Goal: Task Accomplishment & Management: Manage account settings

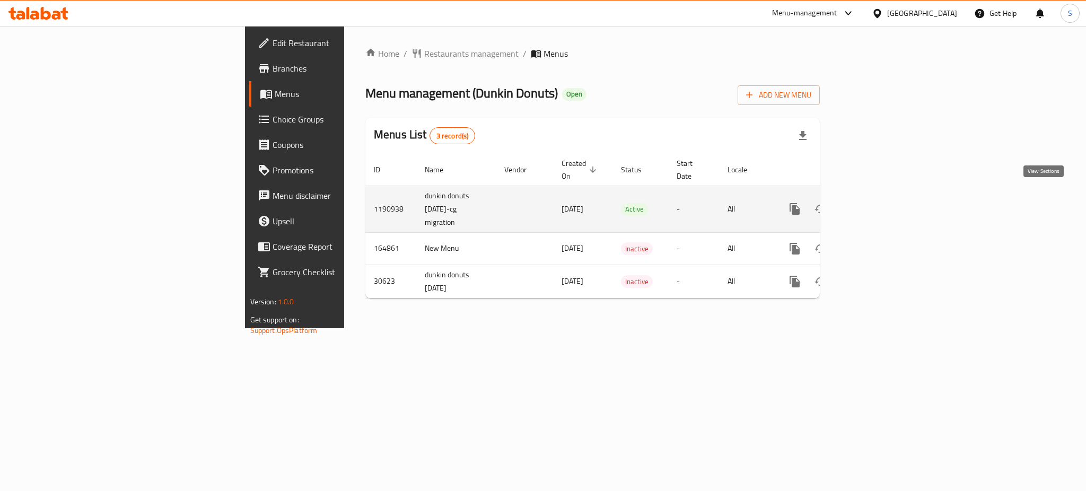
click at [878, 203] on icon "enhanced table" at bounding box center [871, 209] width 13 height 13
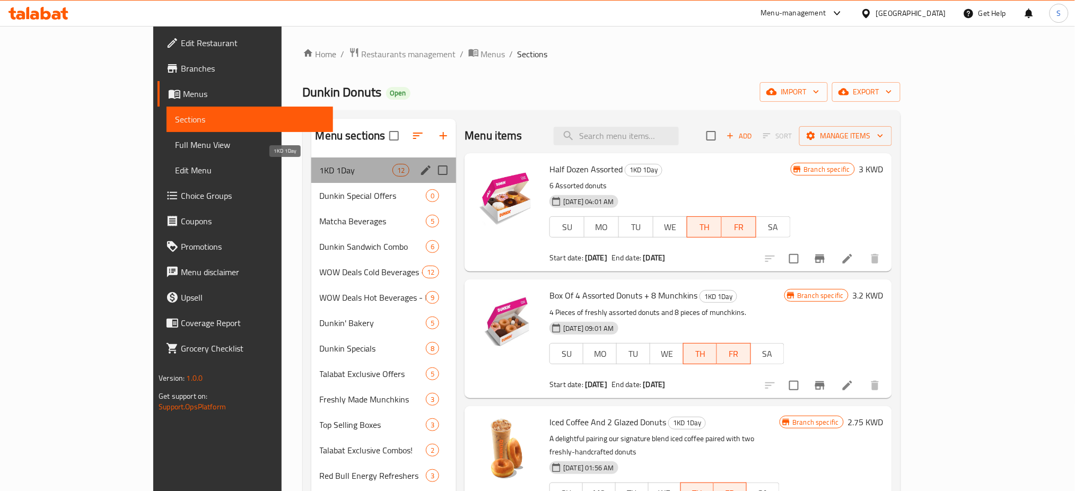
click at [320, 169] on span "1KD 1Day" at bounding box center [356, 170] width 73 height 13
click at [421, 173] on icon "edit" at bounding box center [426, 170] width 10 height 10
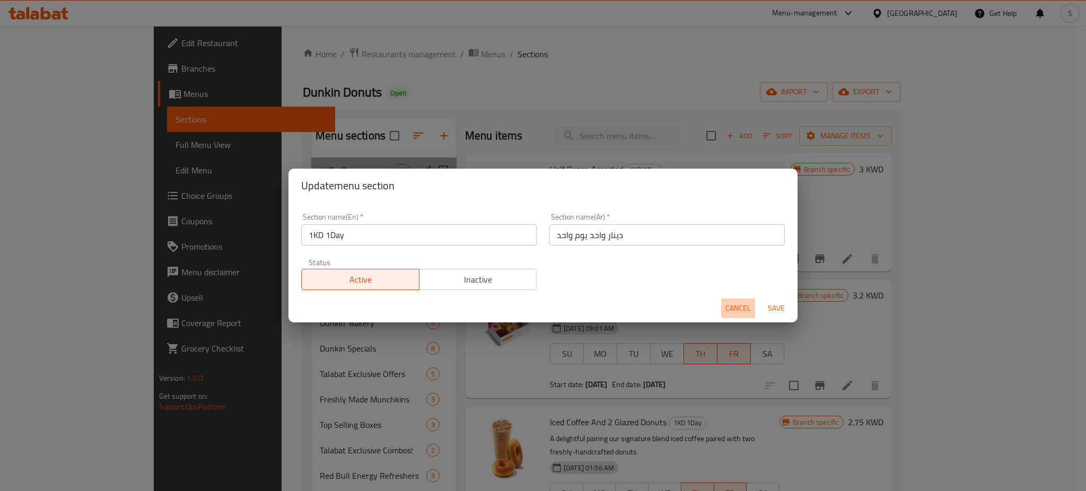
click at [734, 308] on span "Cancel" at bounding box center [738, 308] width 25 height 13
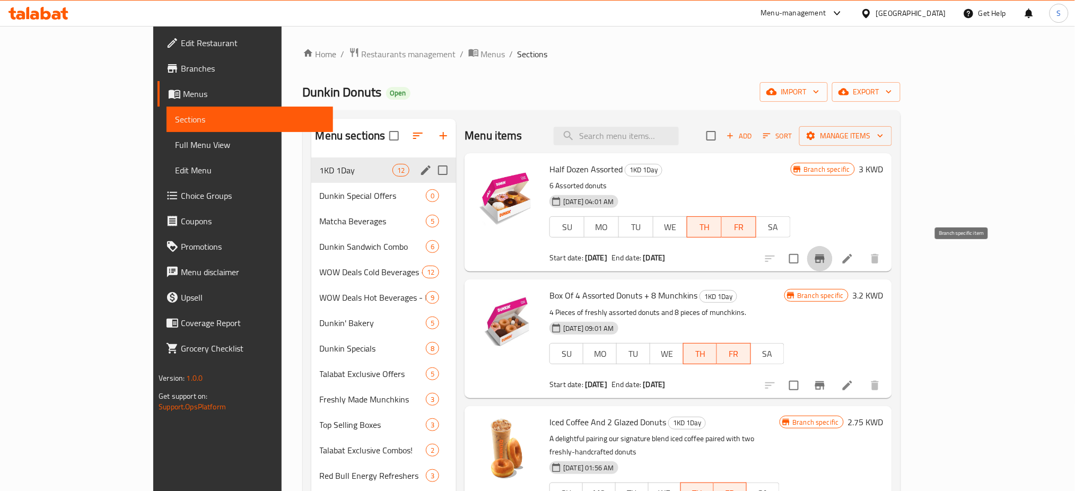
click at [825, 262] on icon "Branch-specific-item" at bounding box center [820, 259] width 10 height 8
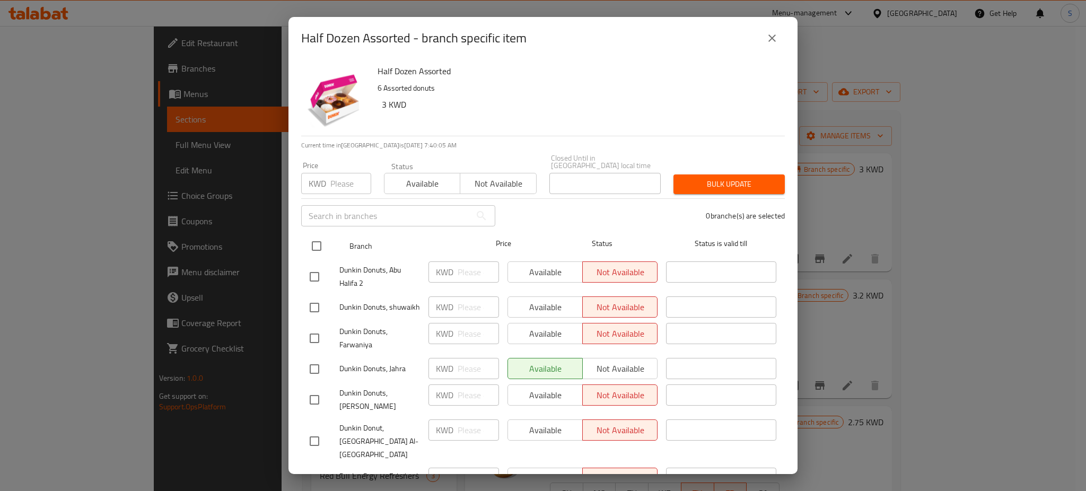
click at [318, 238] on input "checkbox" at bounding box center [316, 246] width 22 height 22
checkbox input "true"
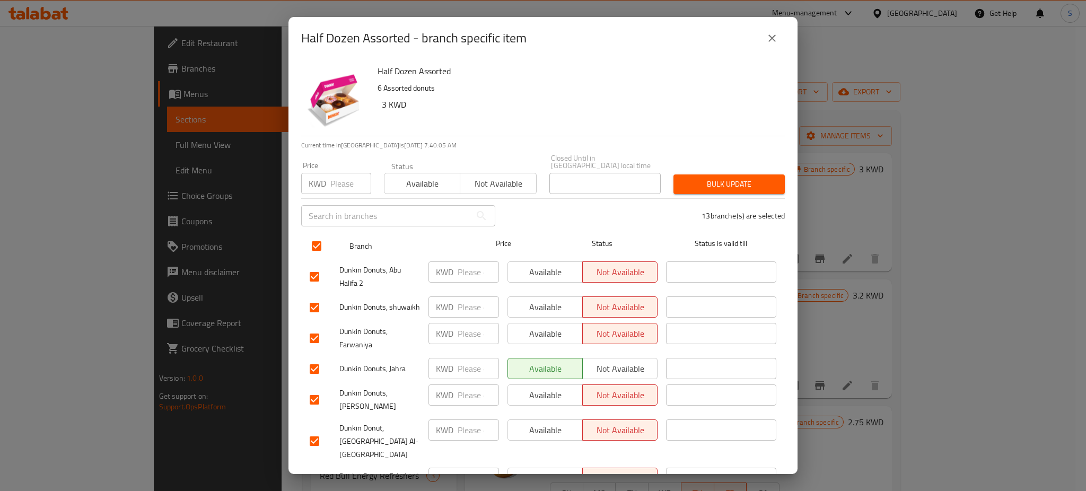
checkbox input "true"
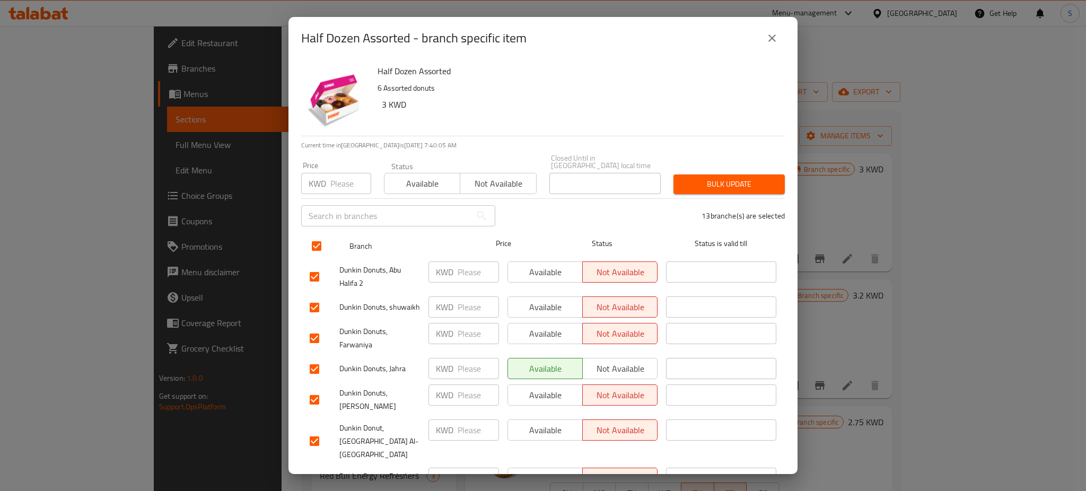
checkbox input "true"
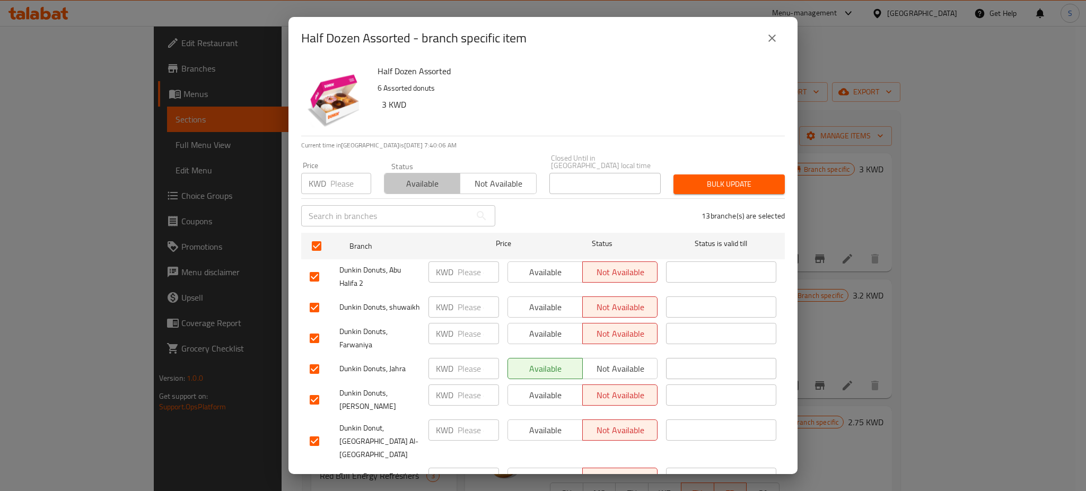
click at [432, 177] on span "Available" at bounding box center [422, 183] width 67 height 15
click at [707, 180] on span "Bulk update" at bounding box center [729, 184] width 94 height 13
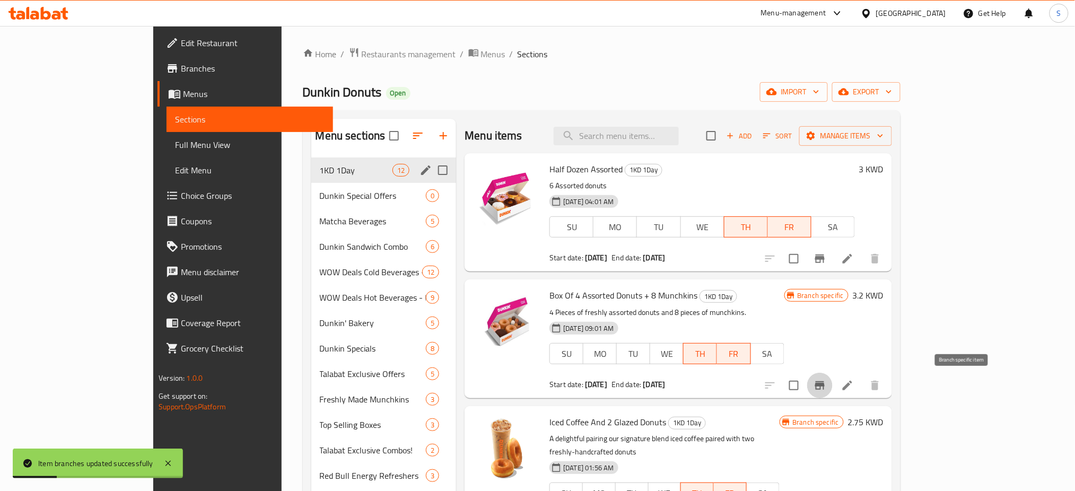
click at [826, 387] on icon "Branch-specific-item" at bounding box center [820, 385] width 13 height 13
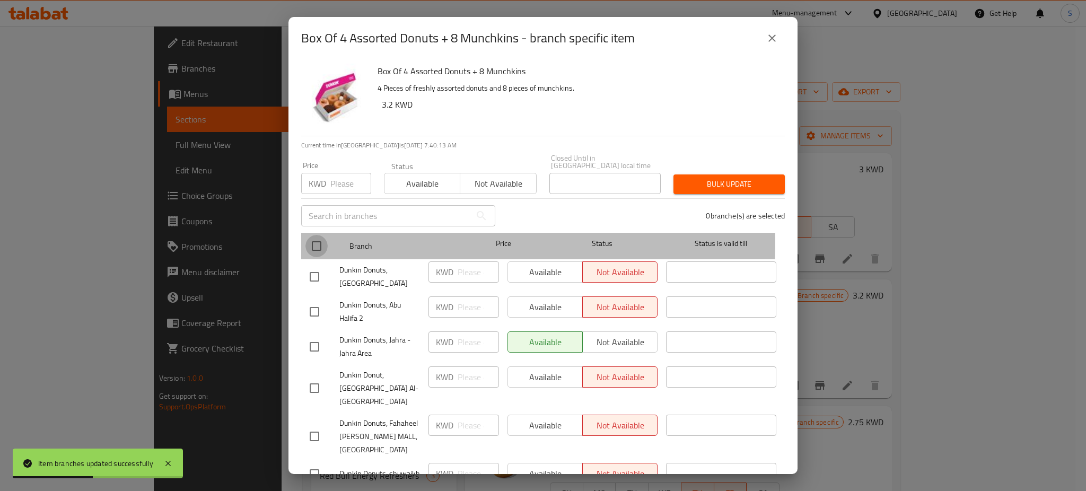
click at [320, 235] on input "checkbox" at bounding box center [316, 246] width 22 height 22
checkbox input "true"
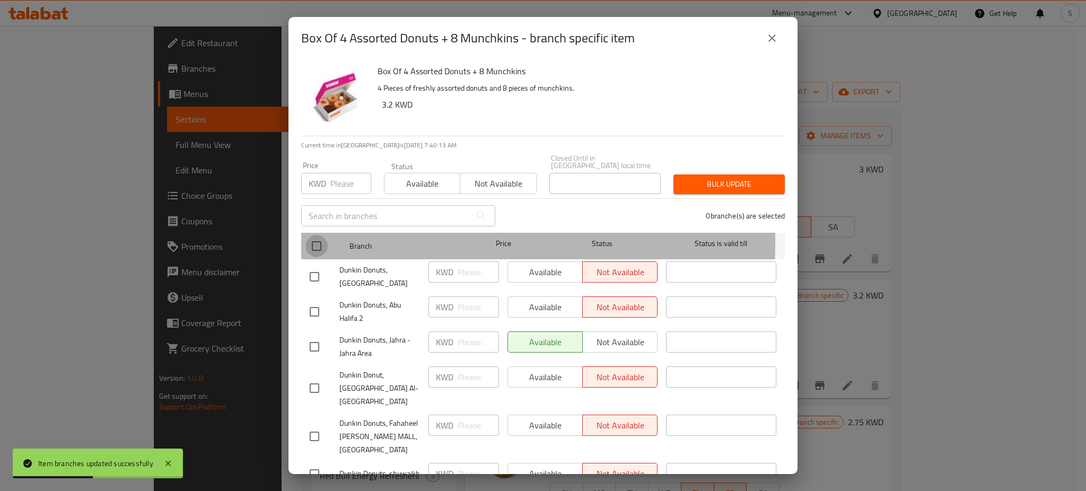
checkbox input "true"
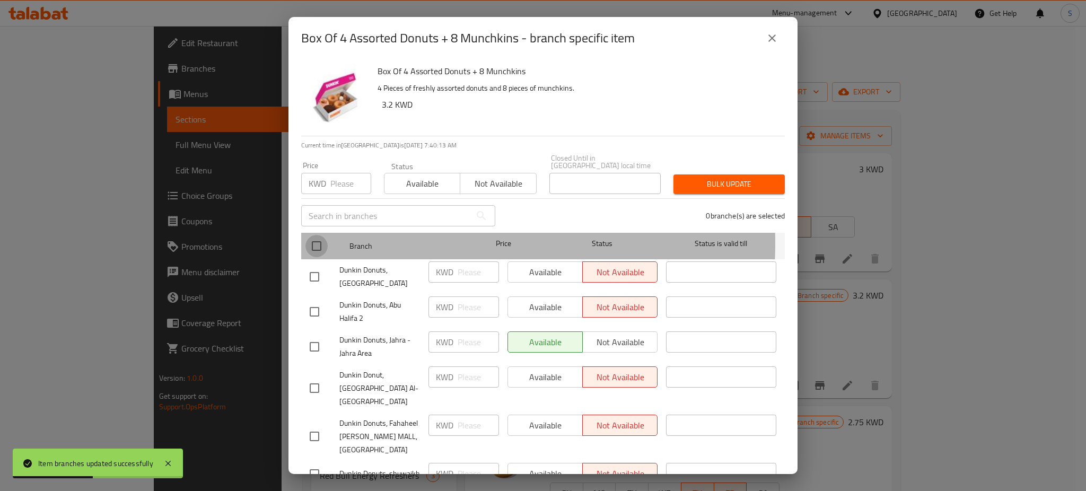
checkbox input "true"
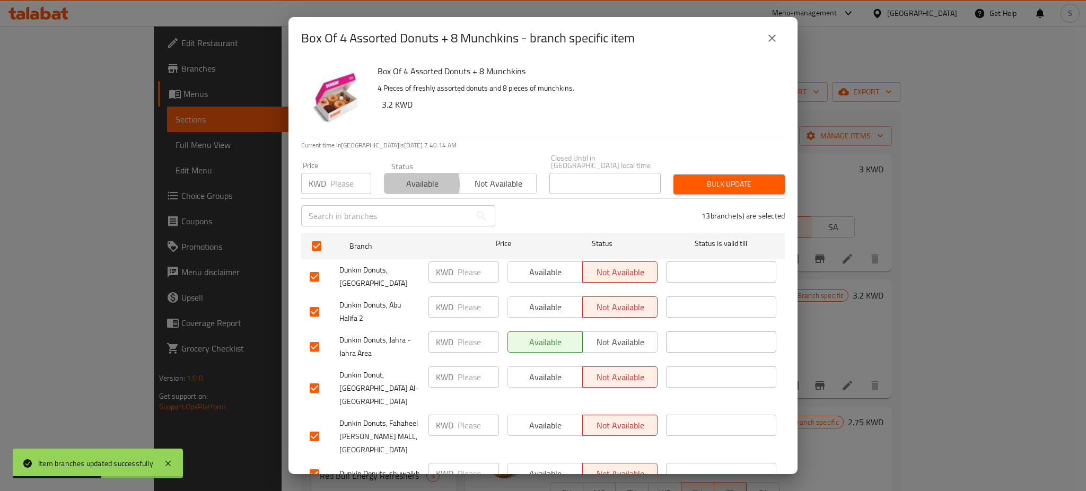
drag, startPoint x: 405, startPoint y: 177, endPoint x: 659, endPoint y: 169, distance: 253.6
click at [413, 178] on span "Available" at bounding box center [422, 183] width 67 height 15
click at [736, 179] on span "Bulk update" at bounding box center [729, 184] width 94 height 13
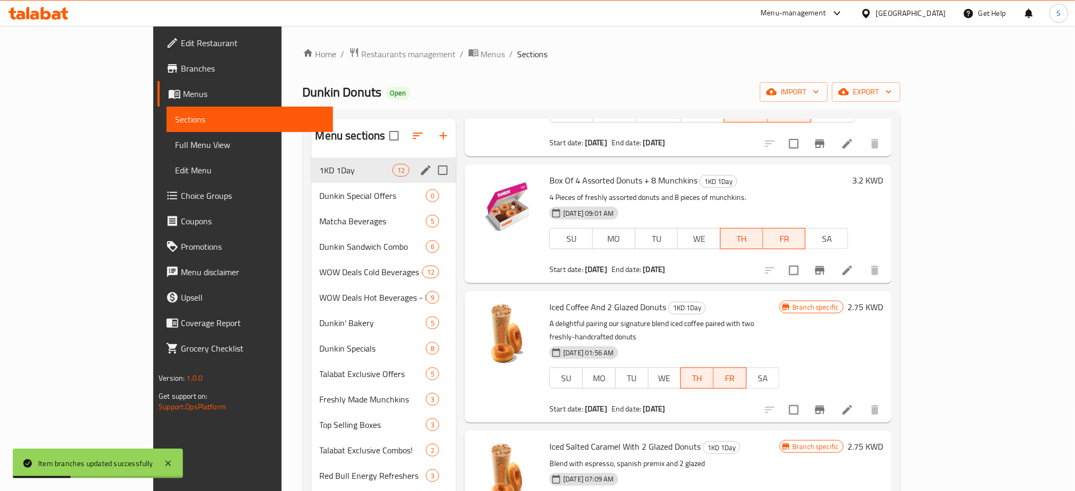
scroll to position [141, 0]
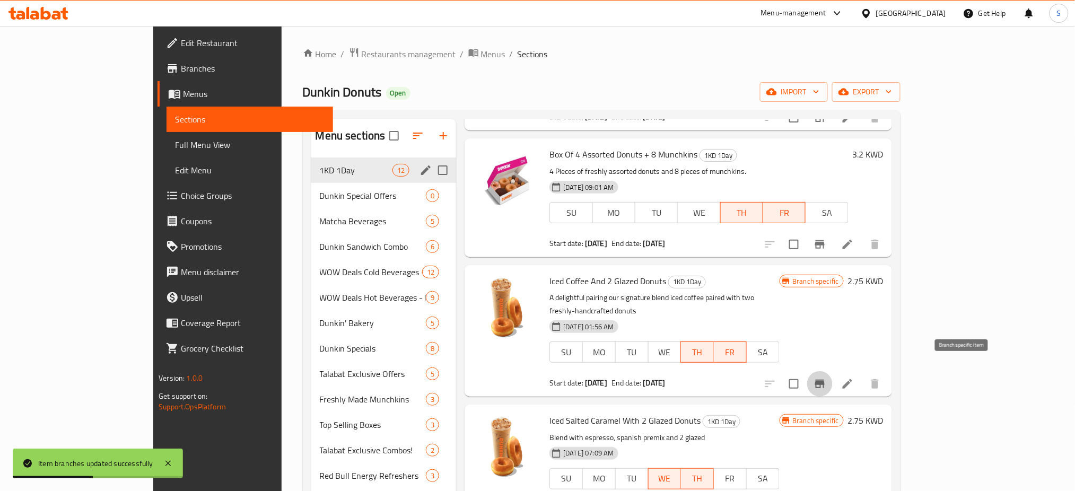
click at [826, 378] on icon "Branch-specific-item" at bounding box center [820, 384] width 13 height 13
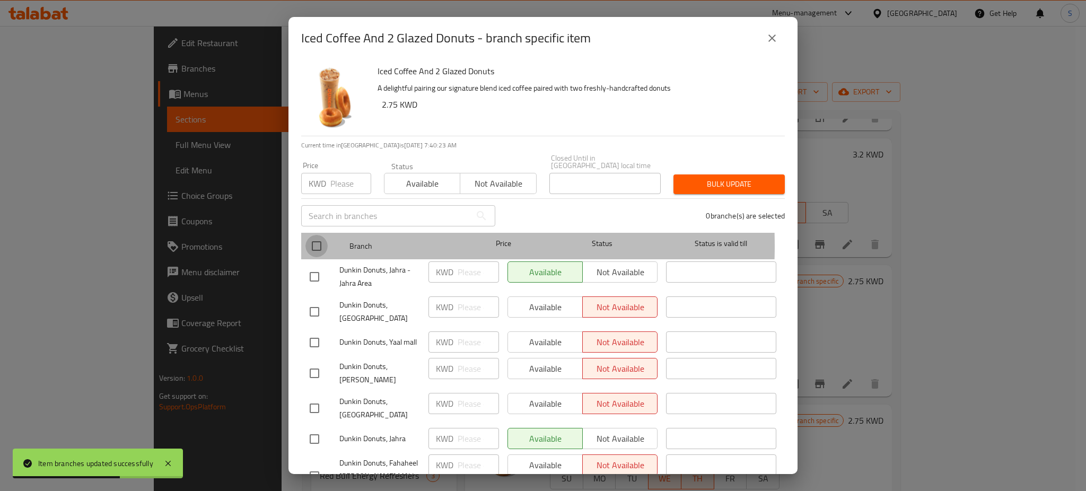
click at [319, 239] on input "checkbox" at bounding box center [316, 246] width 22 height 22
checkbox input "true"
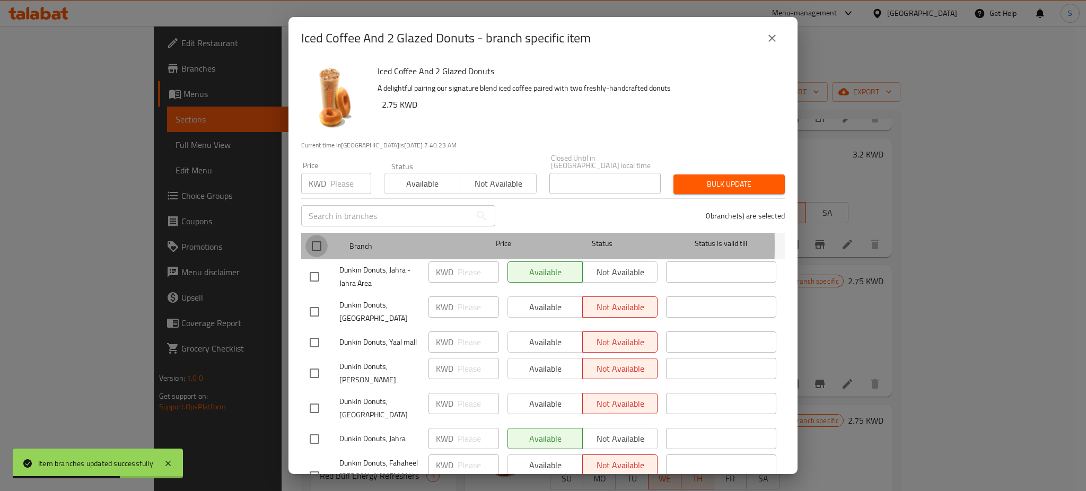
checkbox input "true"
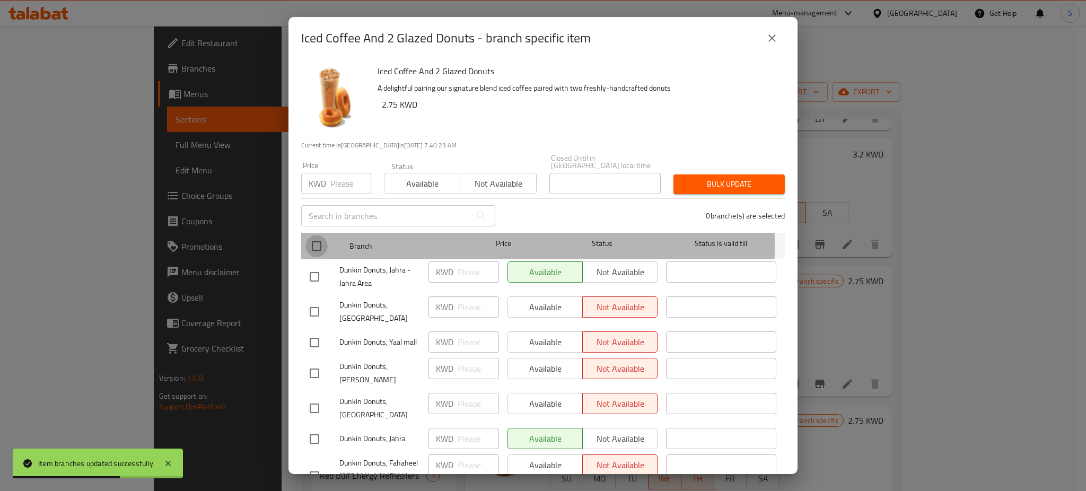
checkbox input "true"
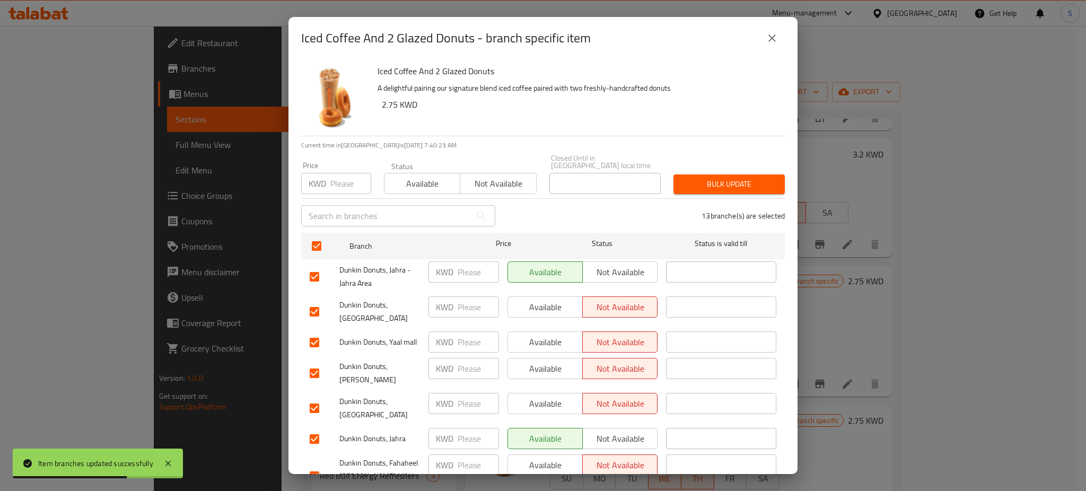
drag, startPoint x: 429, startPoint y: 173, endPoint x: 602, endPoint y: 187, distance: 174.5
click at [429, 176] on span "Available" at bounding box center [422, 183] width 67 height 15
click at [706, 178] on span "Bulk update" at bounding box center [729, 184] width 94 height 13
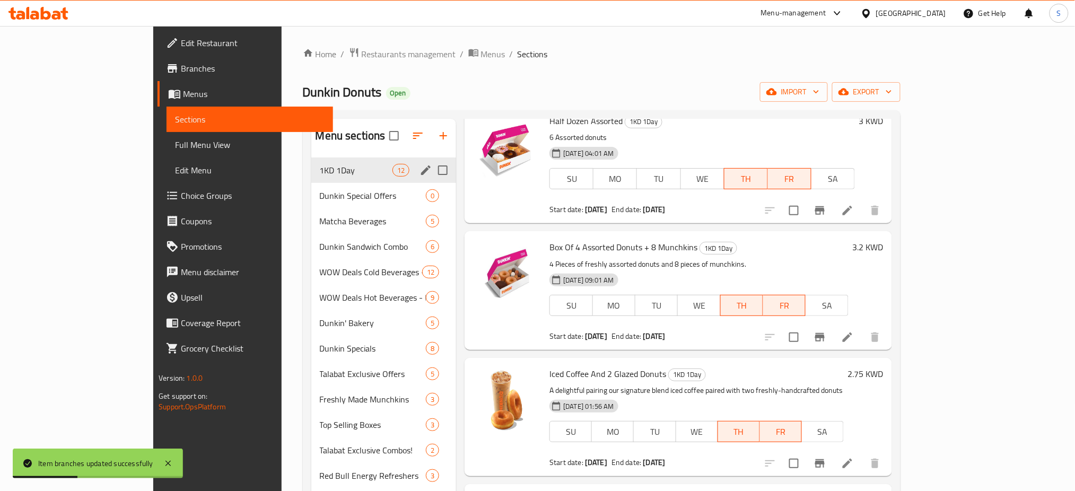
scroll to position [0, 0]
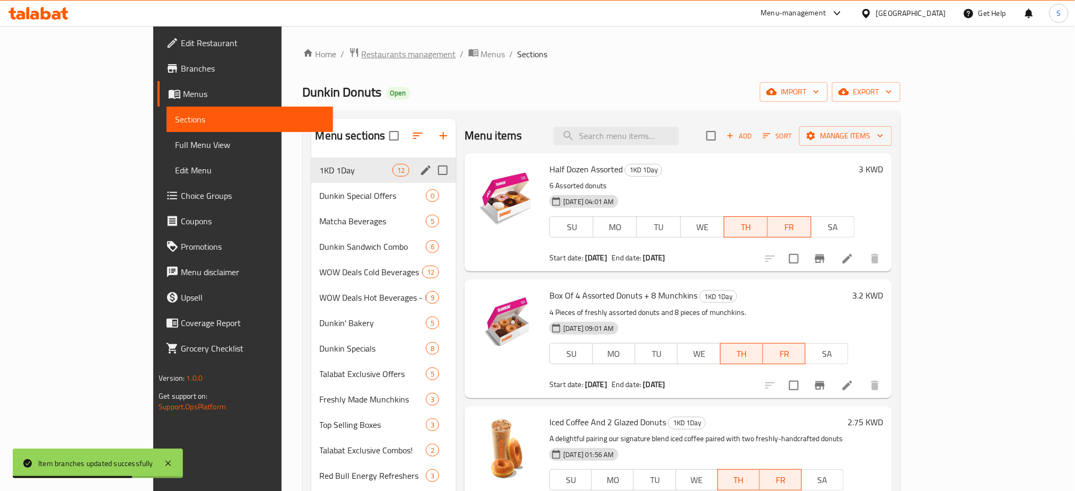
click at [362, 54] on span "Restaurants management" at bounding box center [409, 54] width 94 height 13
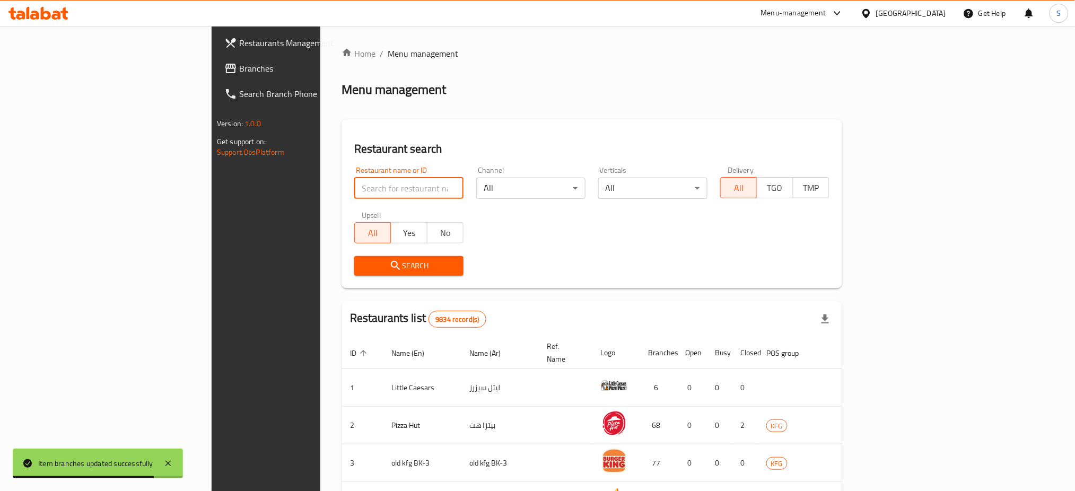
click at [354, 193] on input "search" at bounding box center [408, 188] width 109 height 21
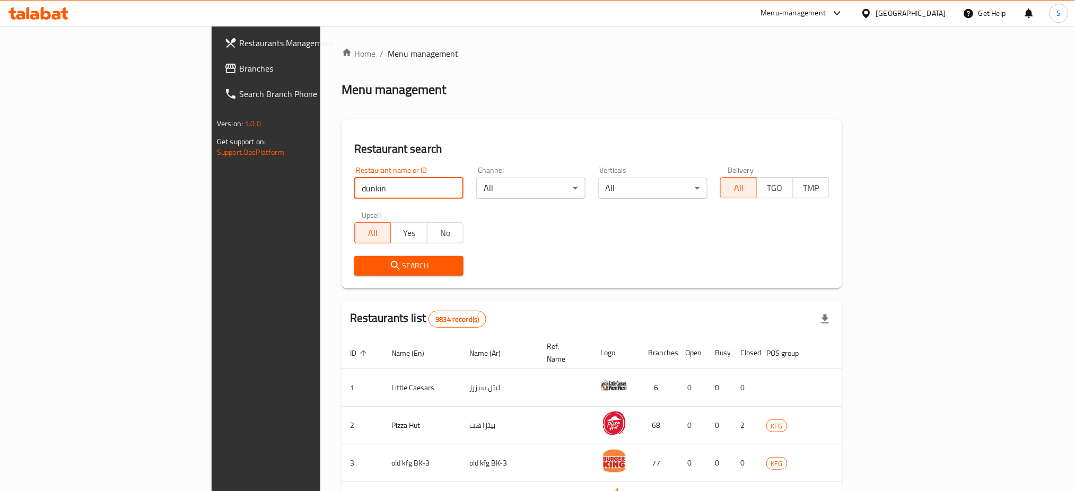
type input "dunkin"
click button "Search" at bounding box center [408, 266] width 109 height 20
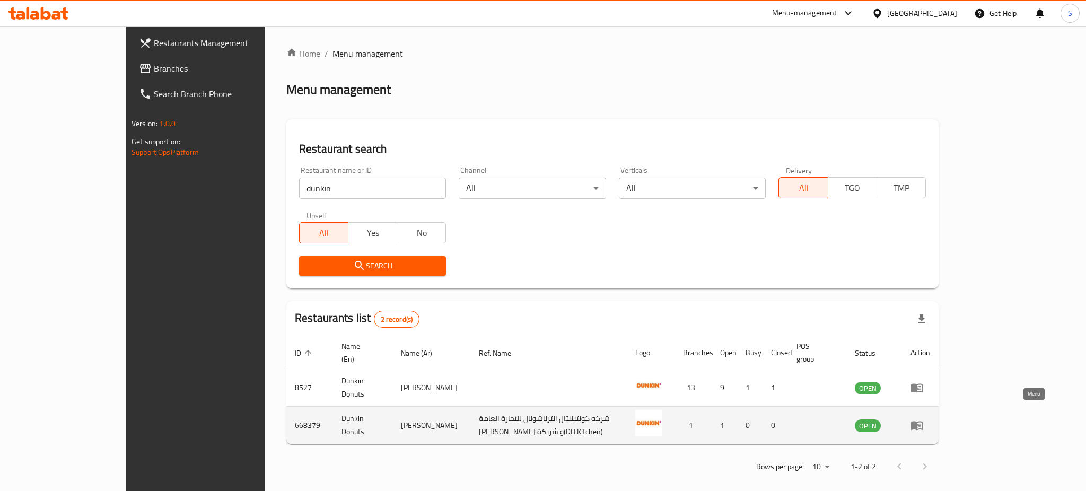
click at [923, 419] on icon "enhanced table" at bounding box center [917, 425] width 13 height 13
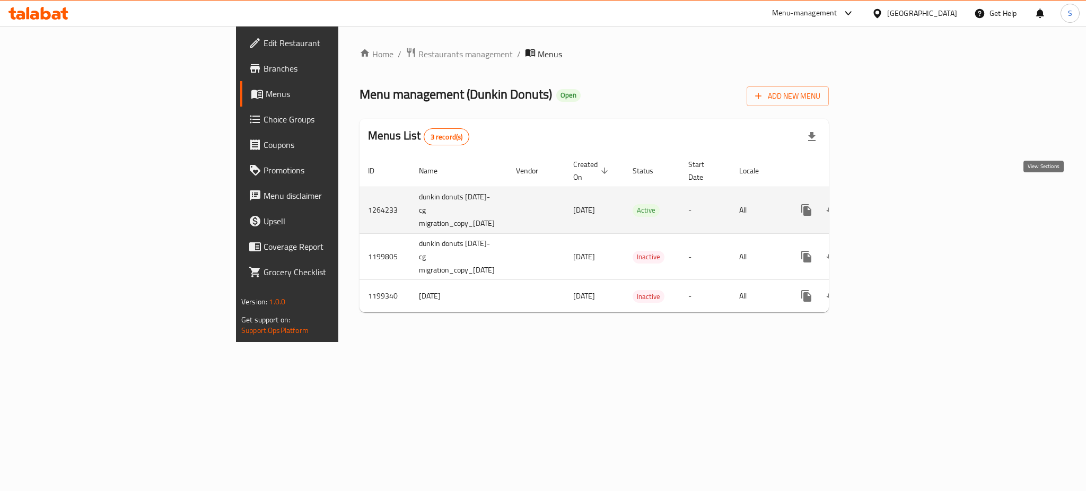
click at [889, 204] on icon "enhanced table" at bounding box center [883, 210] width 13 height 13
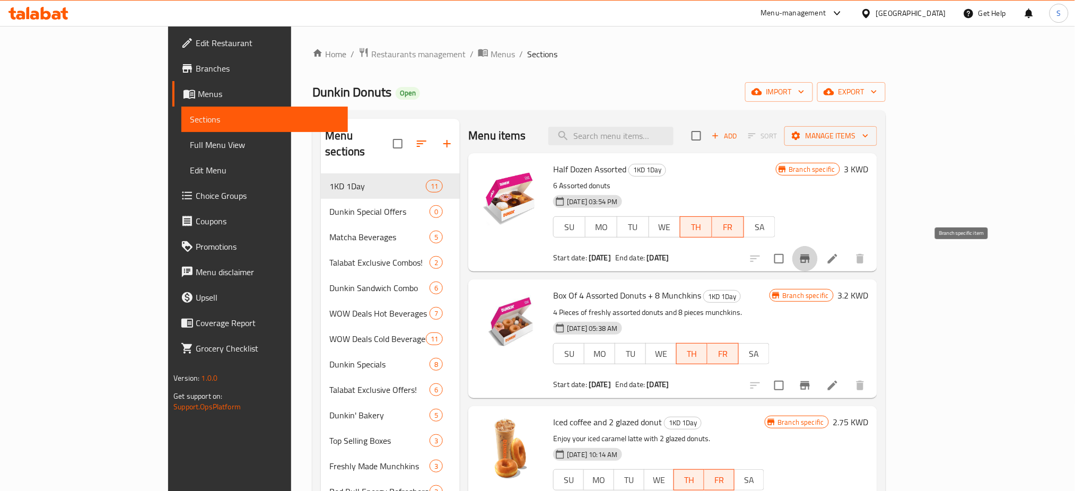
click at [811, 261] on icon "Branch-specific-item" at bounding box center [805, 258] width 13 height 13
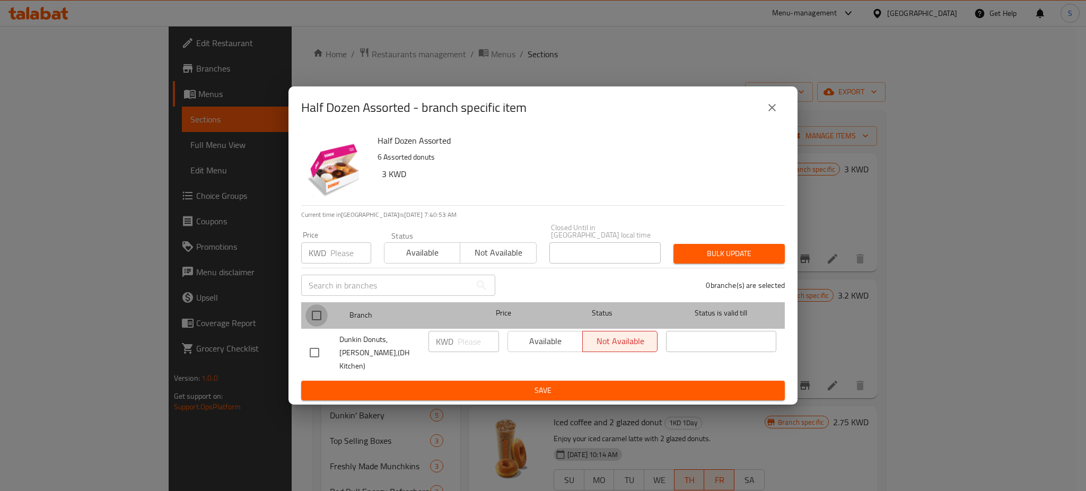
click at [318, 319] on input "checkbox" at bounding box center [316, 315] width 22 height 22
checkbox input "true"
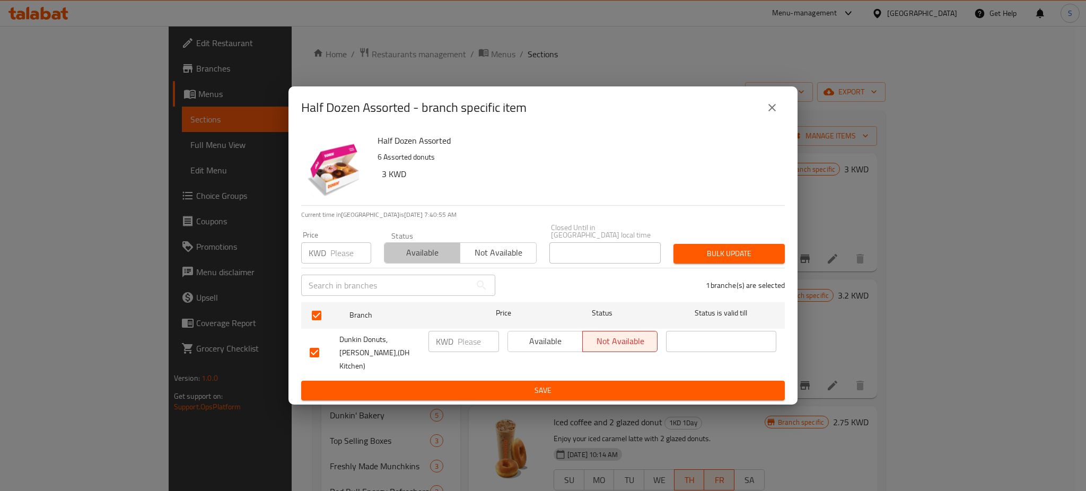
drag, startPoint x: 414, startPoint y: 258, endPoint x: 790, endPoint y: 232, distance: 376.4
click at [417, 258] on span "Available" at bounding box center [422, 252] width 67 height 15
click at [736, 257] on span "Bulk update" at bounding box center [729, 253] width 94 height 13
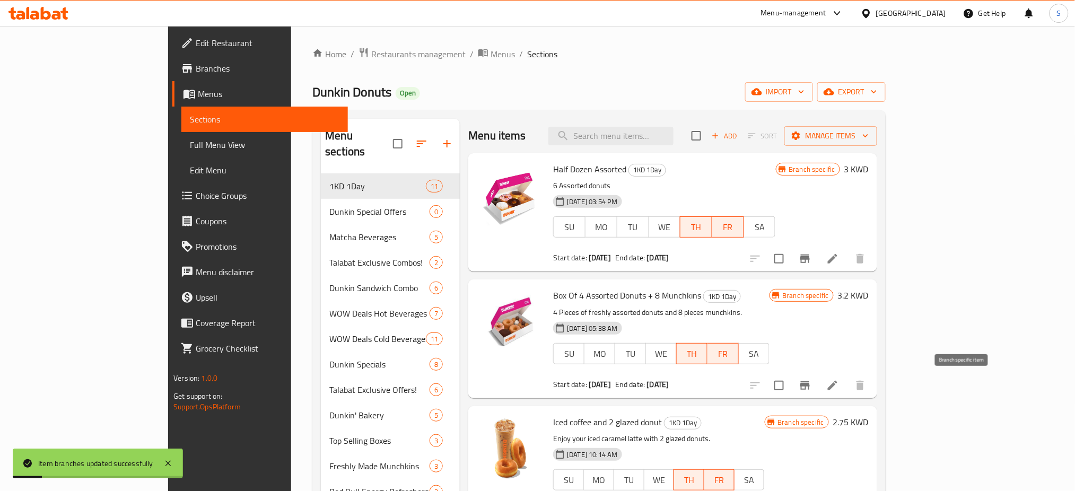
click at [811, 387] on icon "Branch-specific-item" at bounding box center [805, 385] width 13 height 13
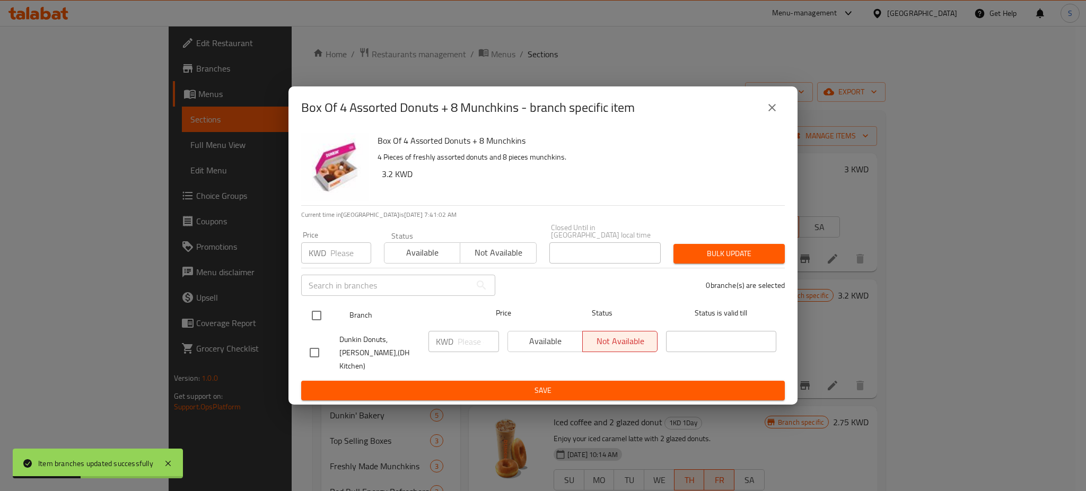
drag, startPoint x: 320, startPoint y: 318, endPoint x: 347, endPoint y: 309, distance: 28.5
click at [322, 316] on input "checkbox" at bounding box center [316, 315] width 22 height 22
checkbox input "true"
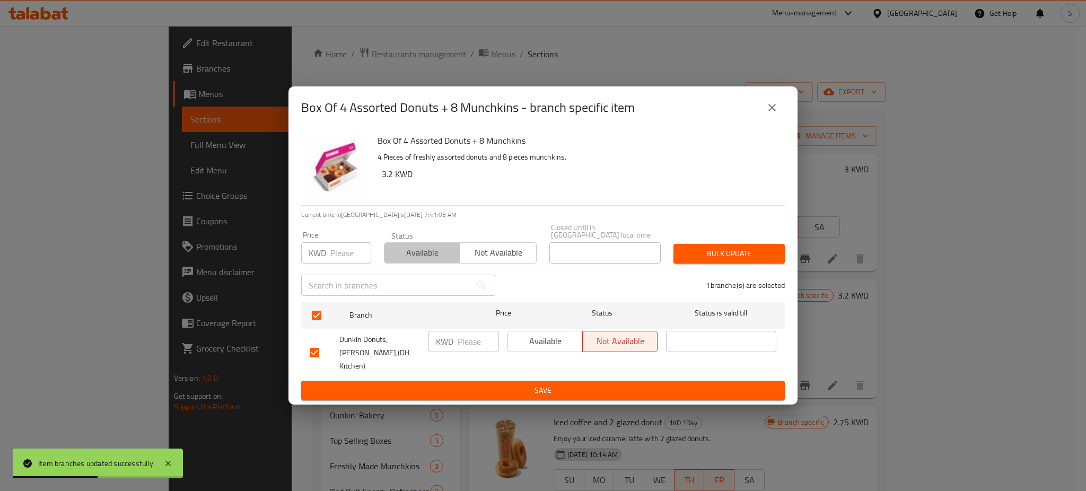
click at [427, 251] on span "Available" at bounding box center [422, 252] width 67 height 15
click at [703, 257] on span "Bulk update" at bounding box center [729, 253] width 94 height 13
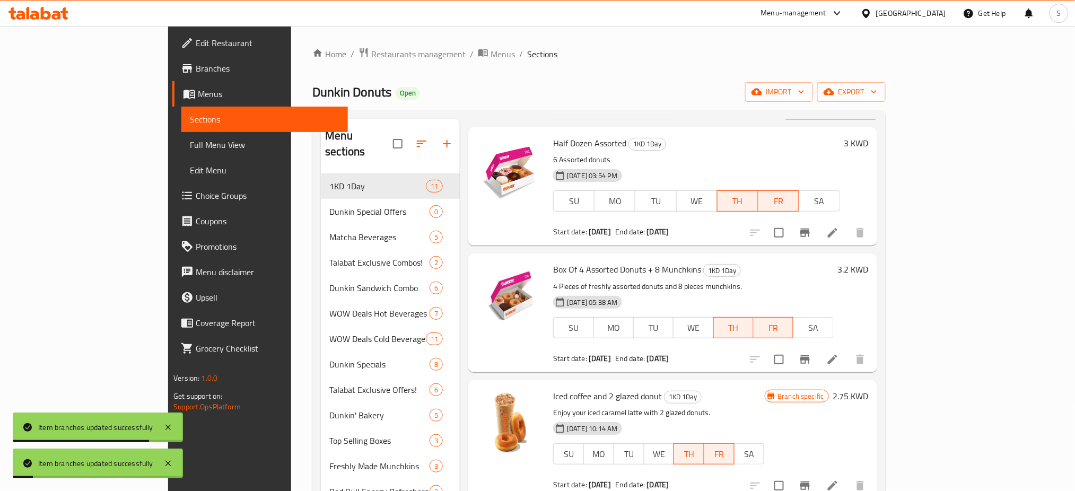
scroll to position [71, 0]
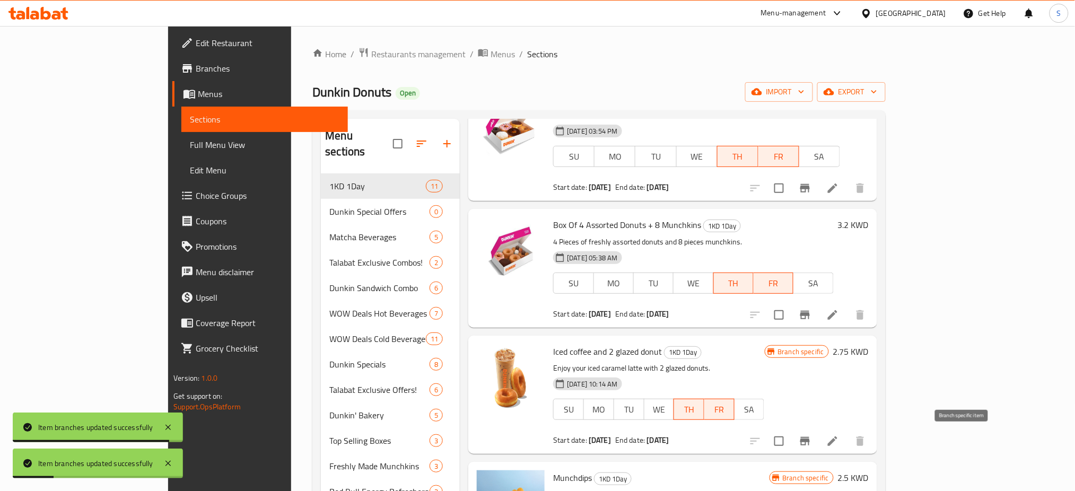
click at [810, 443] on icon "Branch-specific-item" at bounding box center [805, 441] width 10 height 8
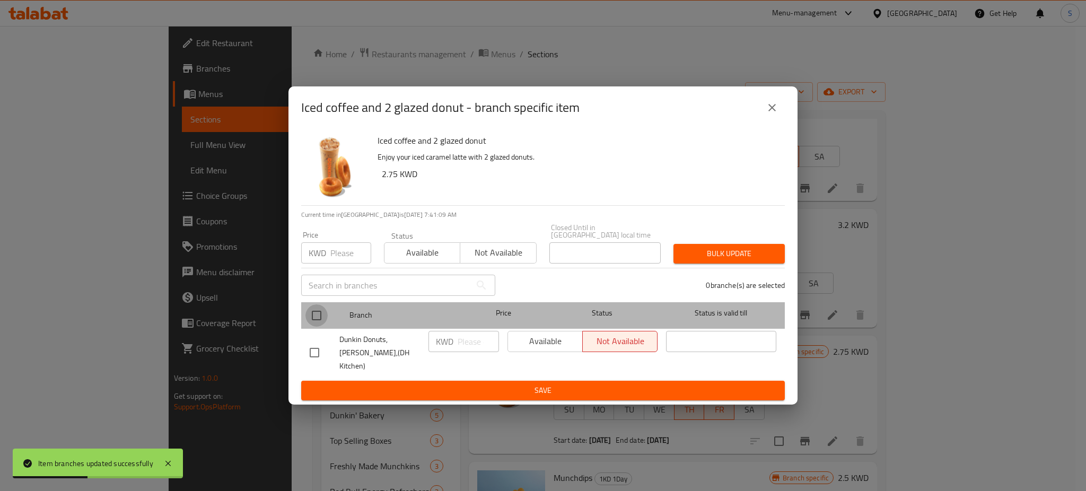
drag, startPoint x: 326, startPoint y: 314, endPoint x: 421, endPoint y: 284, distance: 99.5
click at [327, 312] on input "checkbox" at bounding box center [316, 315] width 22 height 22
checkbox input "true"
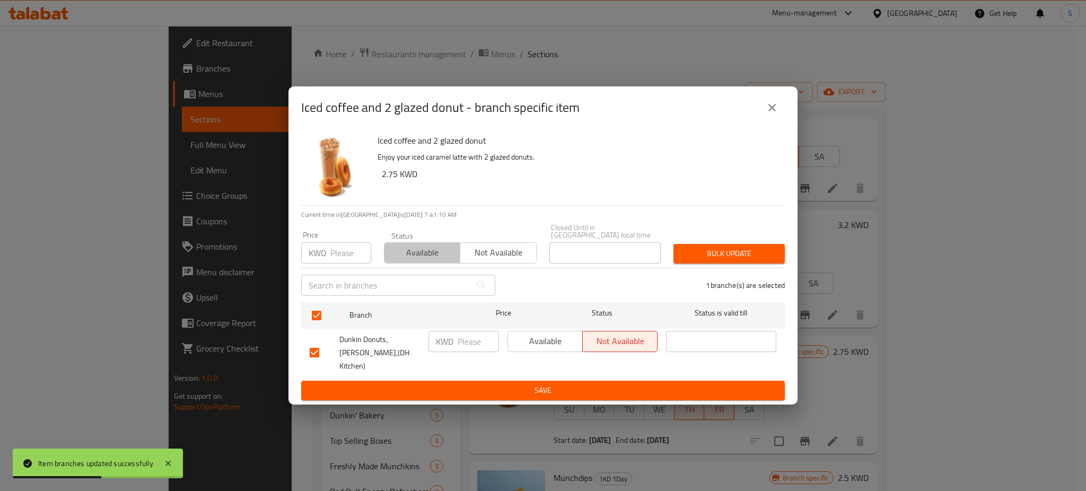
click at [421, 258] on span "Available" at bounding box center [422, 252] width 67 height 15
click at [700, 257] on span "Bulk update" at bounding box center [729, 253] width 94 height 13
